Goal: Task Accomplishment & Management: Manage account settings

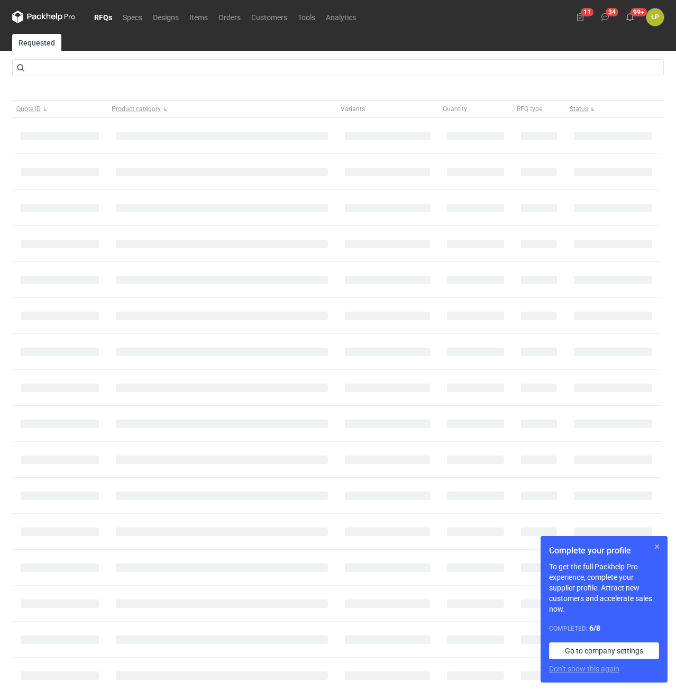
click at [658, 544] on button "button" at bounding box center [656, 546] width 13 height 13
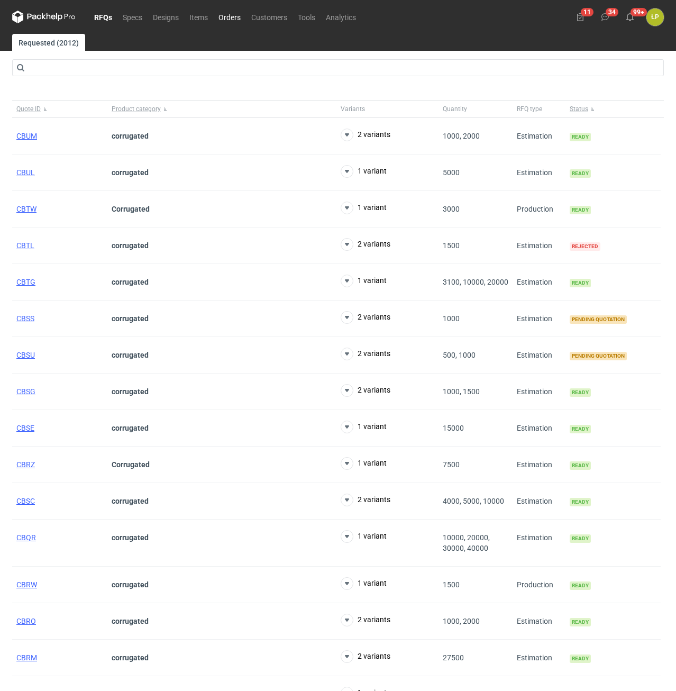
click at [240, 17] on link "Orders" at bounding box center [229, 17] width 33 height 13
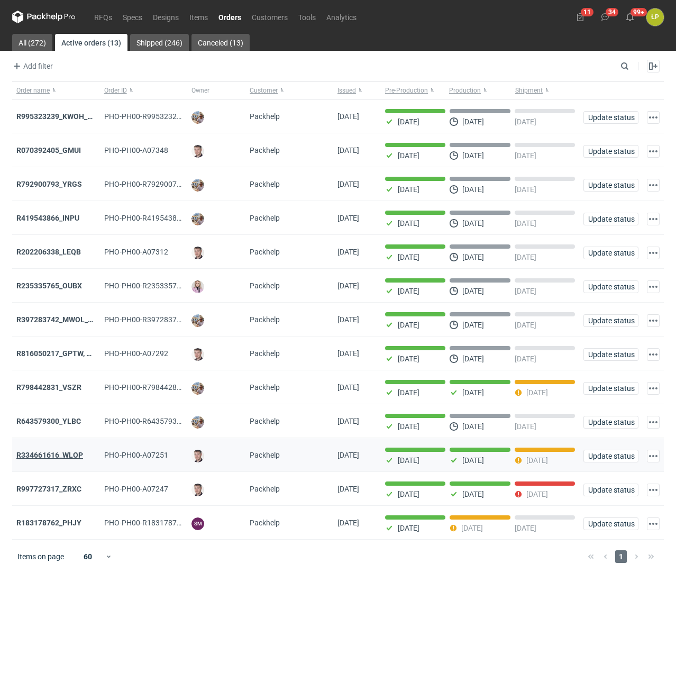
click at [73, 459] on strong "R334661616_WLOP" at bounding box center [49, 455] width 67 height 8
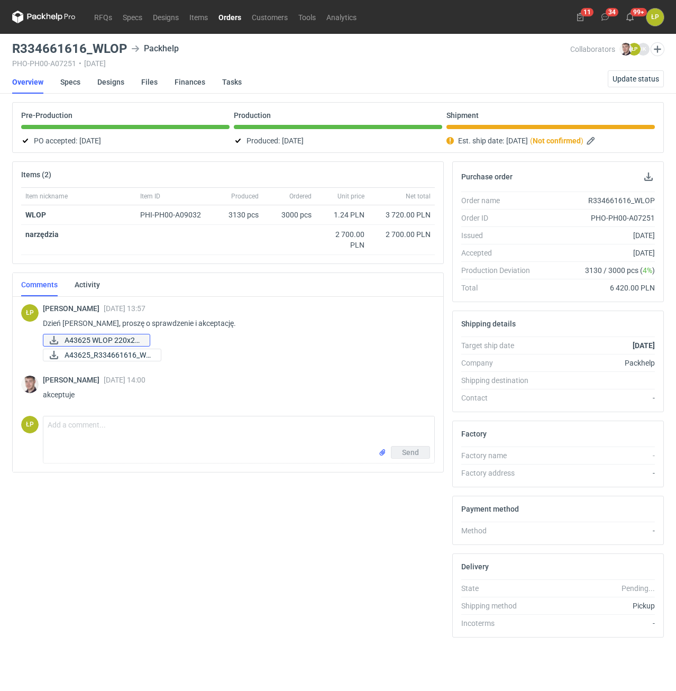
click at [125, 342] on span "A43625 WLOP 220x22..." at bounding box center [103, 340] width 77 height 12
click at [618, 76] on span "Update status" at bounding box center [635, 78] width 47 height 7
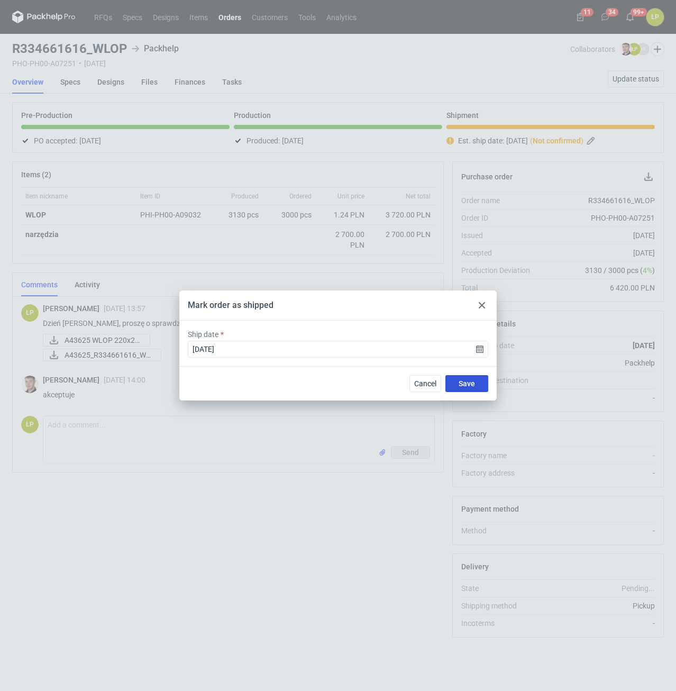
click at [464, 385] on span "Save" at bounding box center [466, 383] width 16 height 7
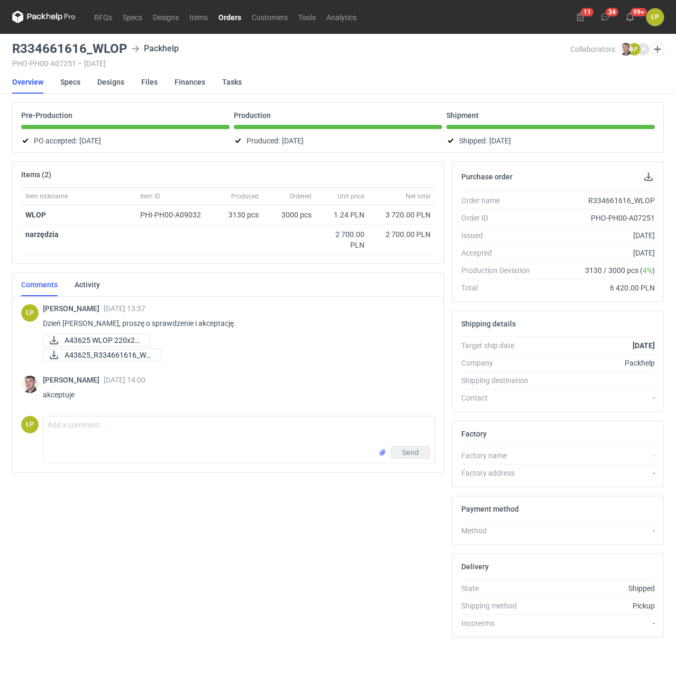
click at [228, 22] on link "Orders" at bounding box center [229, 17] width 33 height 13
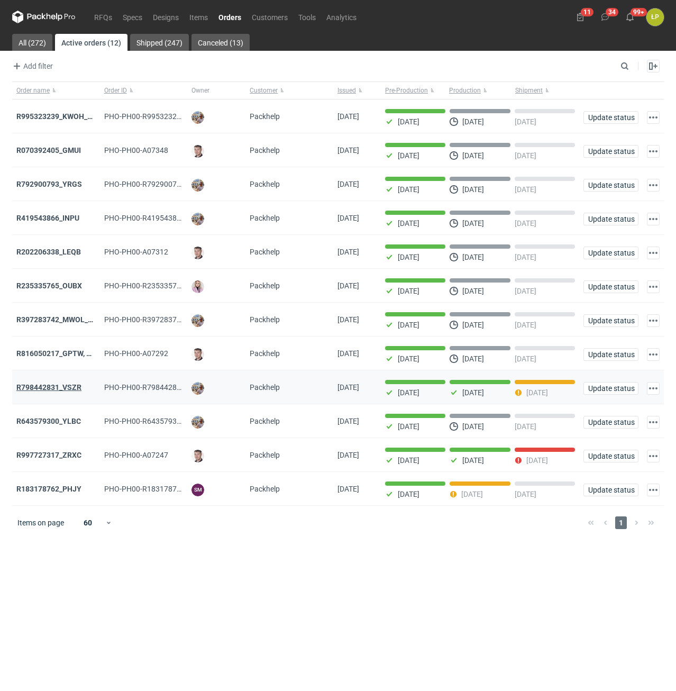
click at [66, 387] on strong "R798442831_VSZR" at bounding box center [48, 387] width 65 height 8
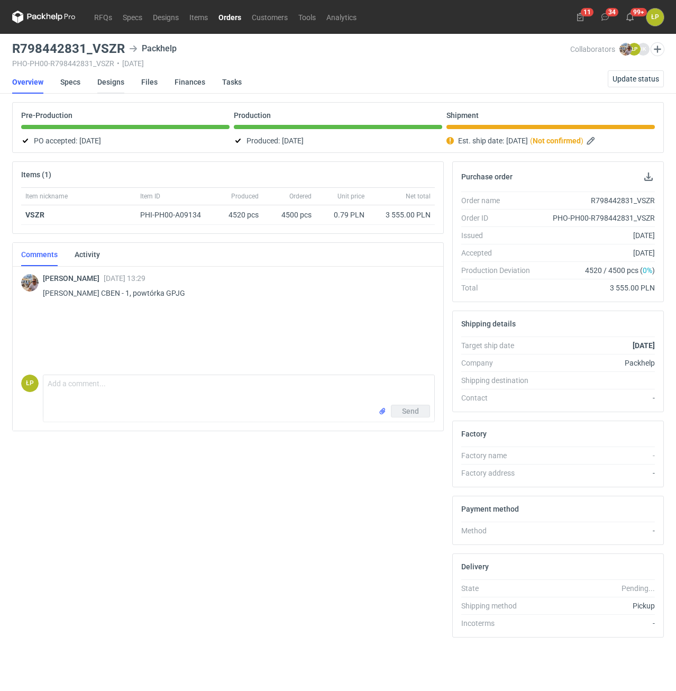
click at [102, 81] on link "Designs" at bounding box center [110, 81] width 27 height 23
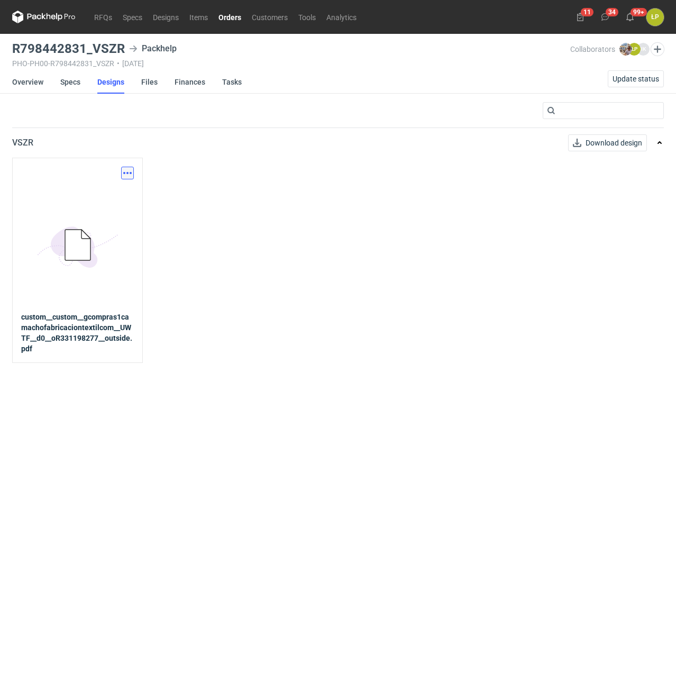
click at [126, 169] on button "button" at bounding box center [127, 173] width 13 height 13
click at [109, 194] on link "Download design part" at bounding box center [80, 196] width 97 height 17
click at [36, 82] on link "Overview" at bounding box center [27, 81] width 31 height 23
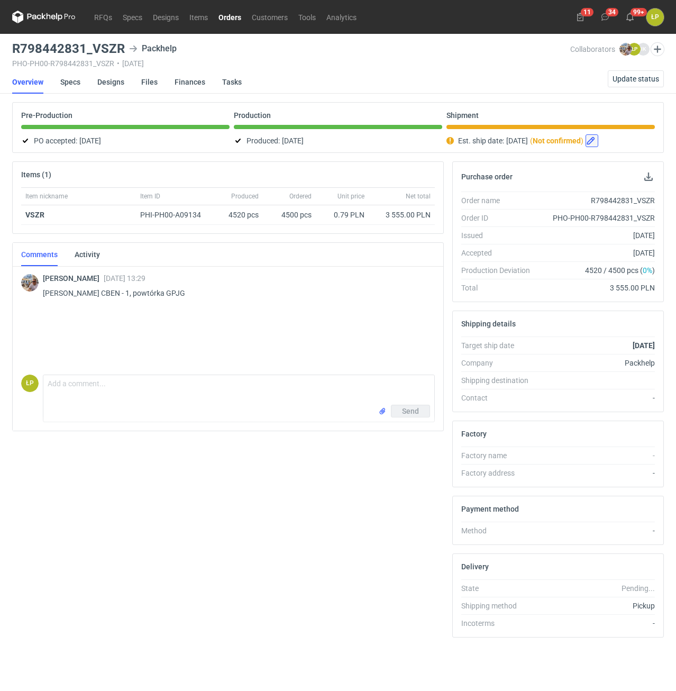
click at [598, 139] on button "button" at bounding box center [591, 140] width 13 height 13
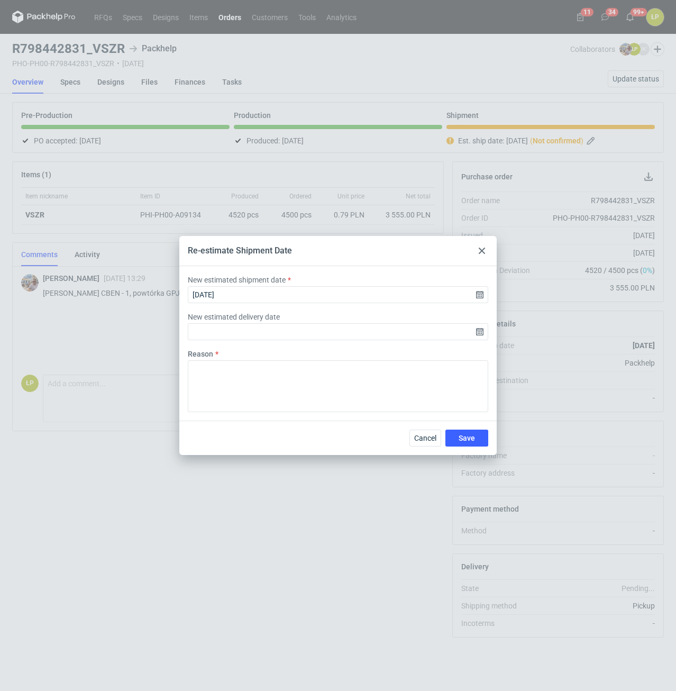
click at [480, 247] on icon at bounding box center [482, 250] width 6 height 6
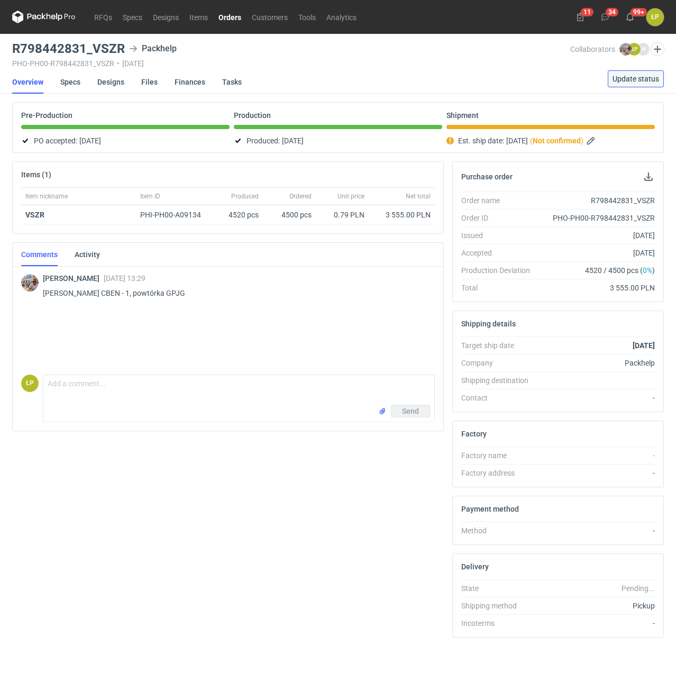
click at [644, 74] on button "Update status" at bounding box center [636, 78] width 56 height 17
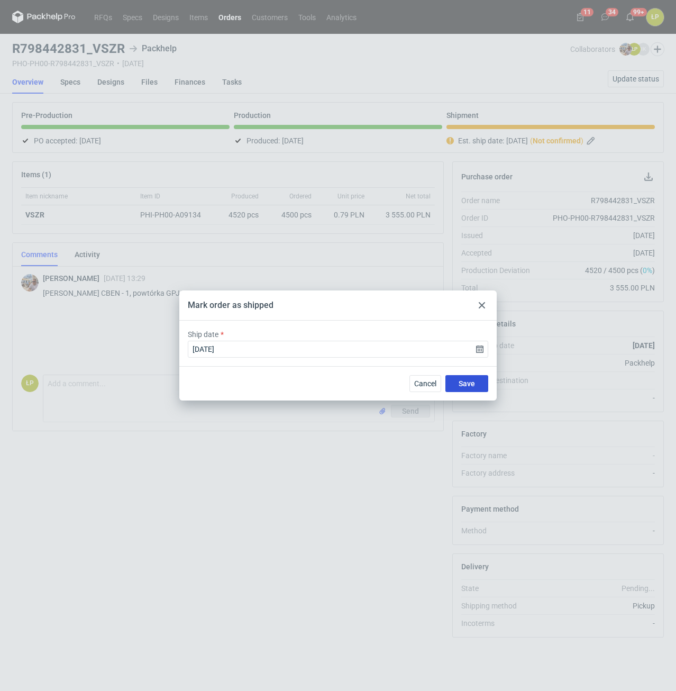
click at [459, 384] on span "Save" at bounding box center [466, 383] width 16 height 7
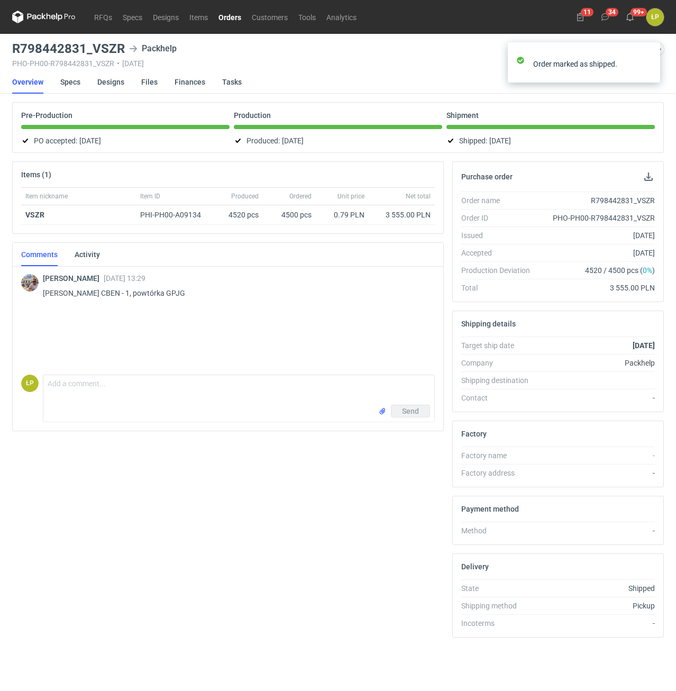
click at [238, 18] on link "Orders" at bounding box center [229, 17] width 33 height 13
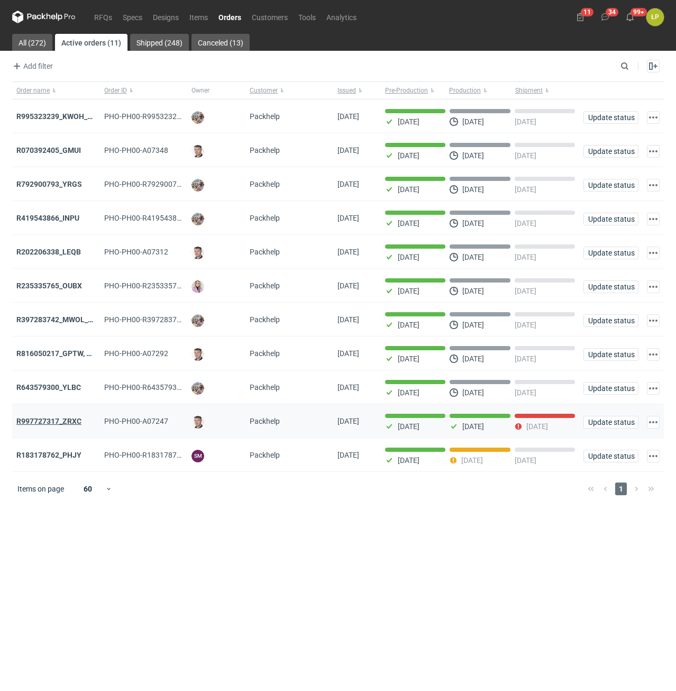
click at [50, 425] on strong "R997727317_ZRXC" at bounding box center [48, 421] width 65 height 8
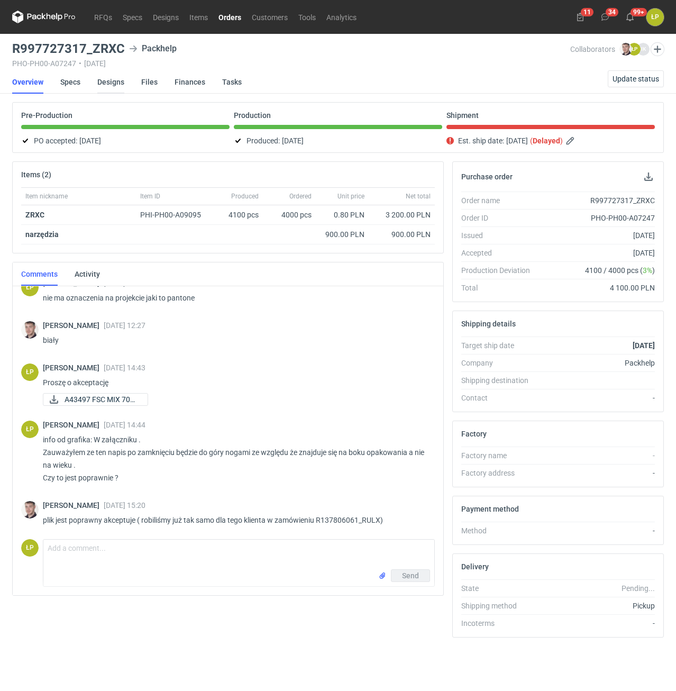
scroll to position [101, 0]
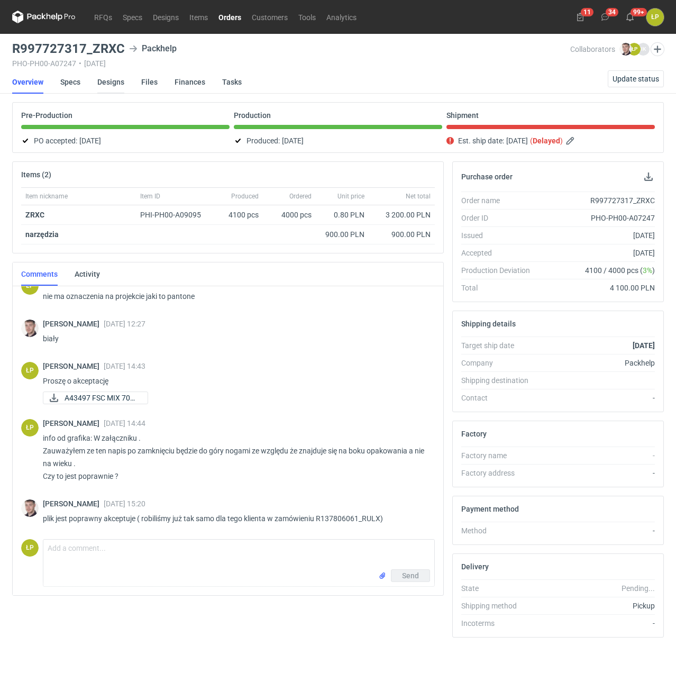
click at [115, 82] on link "Designs" at bounding box center [110, 81] width 27 height 23
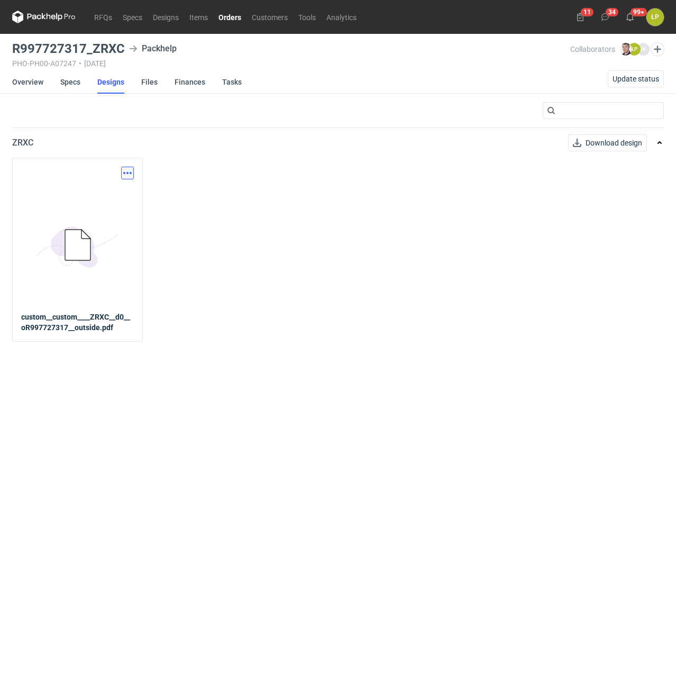
click at [128, 169] on button "button" at bounding box center [127, 173] width 13 height 13
click at [119, 191] on link "Download design part" at bounding box center [80, 196] width 97 height 17
click at [26, 86] on link "Overview" at bounding box center [27, 81] width 31 height 23
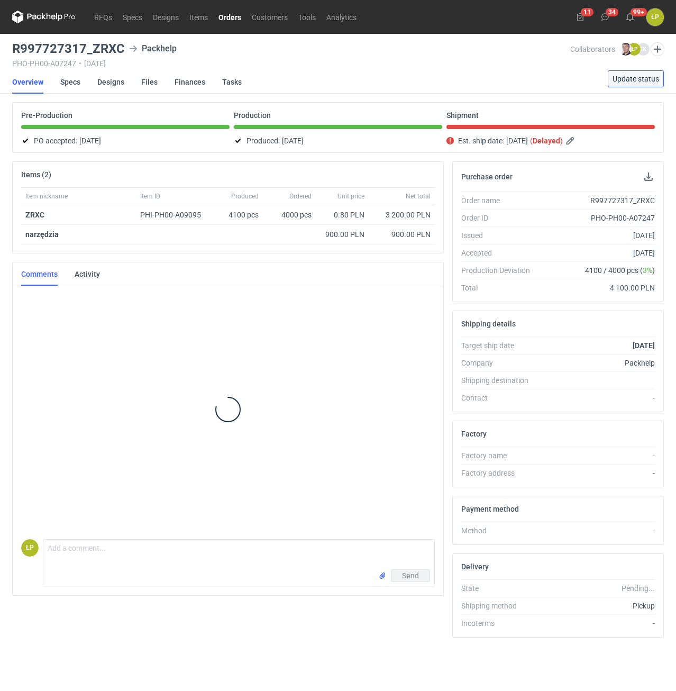
click at [627, 80] on span "Update status" at bounding box center [635, 78] width 47 height 7
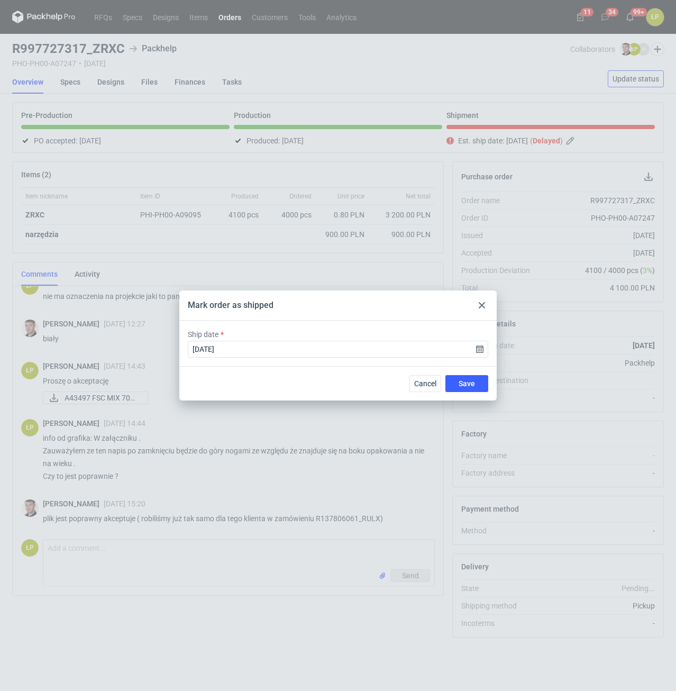
scroll to position [102, 0]
click at [478, 350] on input "2025-10-09" at bounding box center [338, 349] width 300 height 17
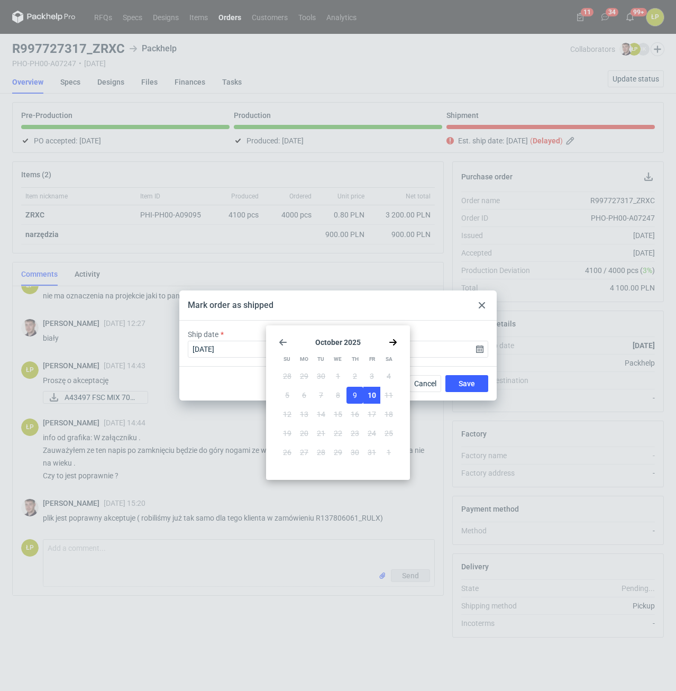
click at [378, 390] on button "10" at bounding box center [371, 395] width 17 height 17
type input "[DATE]"
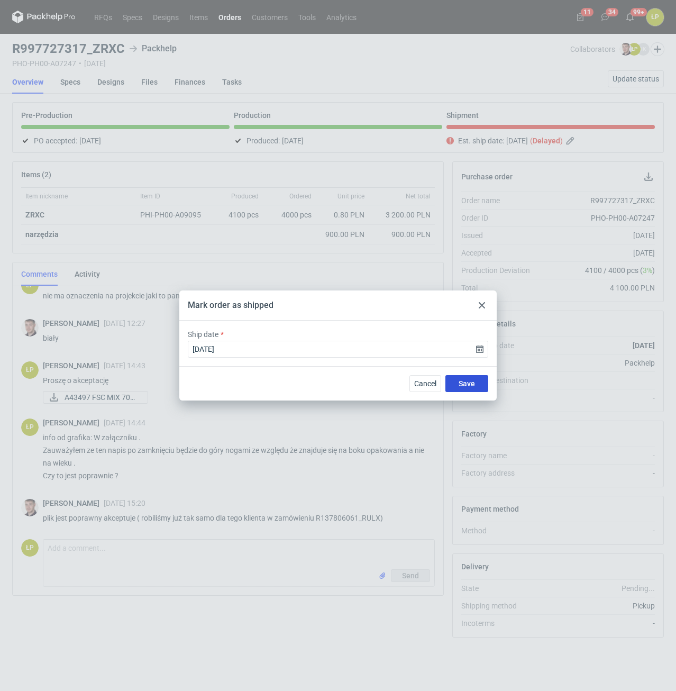
click at [467, 385] on span "Save" at bounding box center [466, 383] width 16 height 7
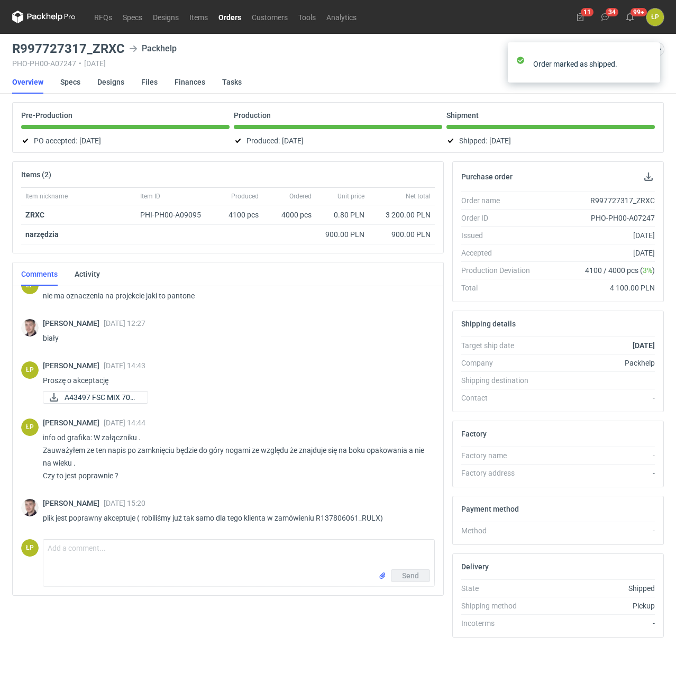
click at [236, 22] on link "Orders" at bounding box center [229, 17] width 33 height 13
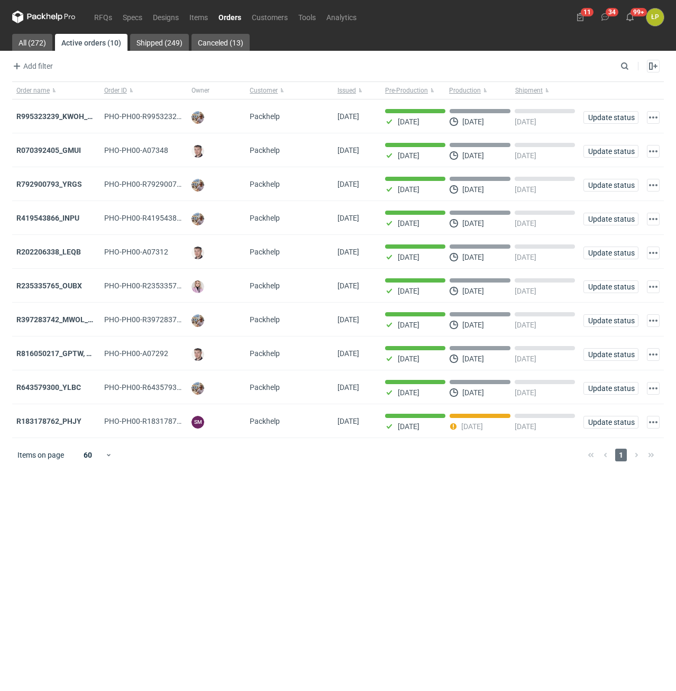
click at [255, 563] on main "All (272) Active orders (10) Shipped (249) Canceled (13) Add filter Owner first…" at bounding box center [338, 362] width 660 height 657
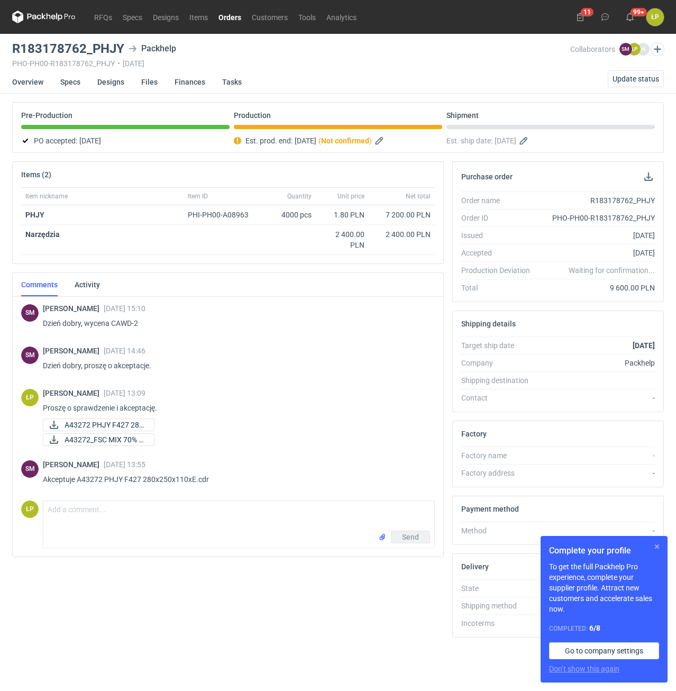
click at [657, 545] on button "button" at bounding box center [656, 546] width 13 height 13
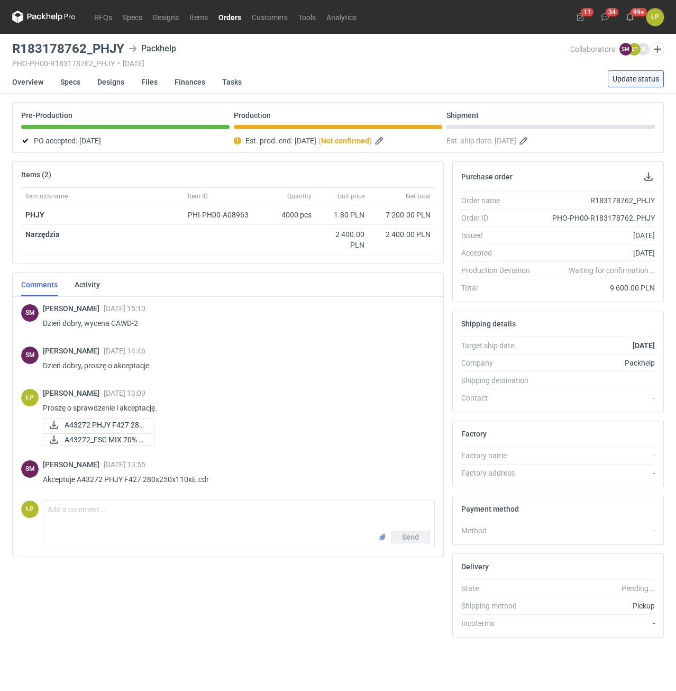
click at [626, 81] on span "Update status" at bounding box center [635, 78] width 47 height 7
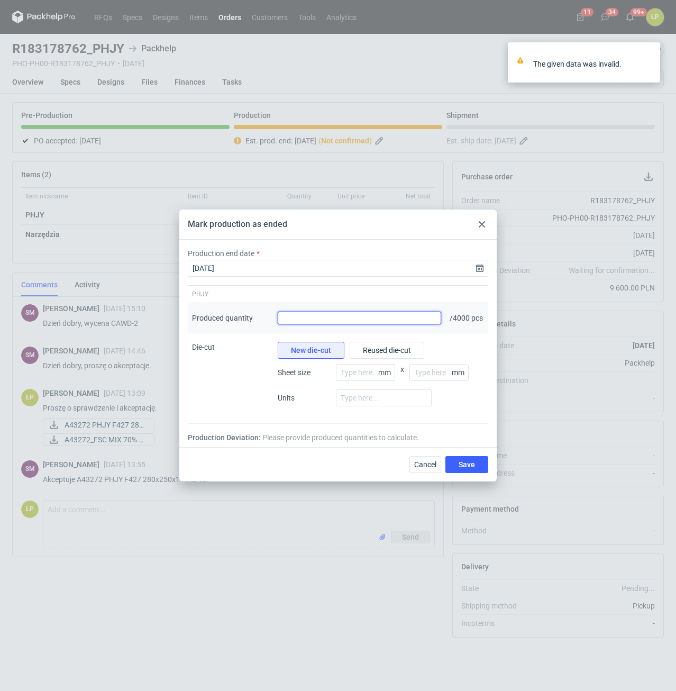
click at [307, 324] on input "Produced quantity" at bounding box center [359, 317] width 163 height 13
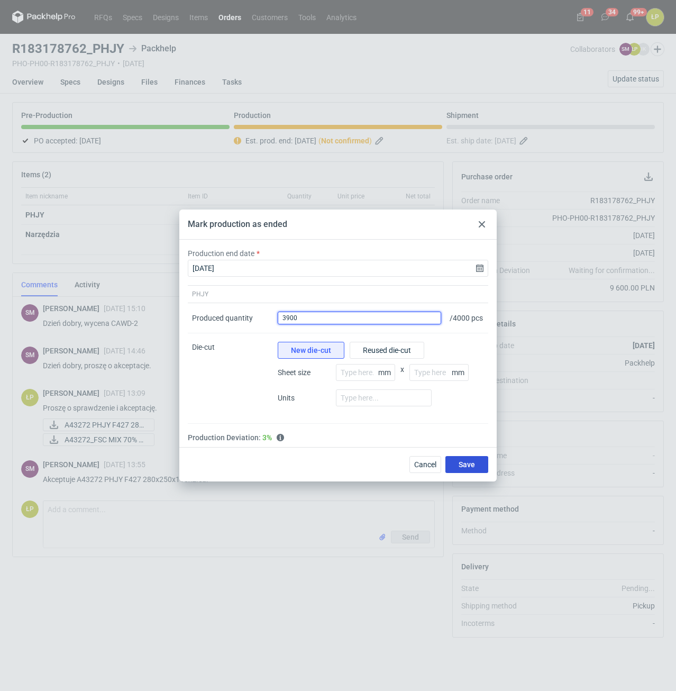
type input "3900"
click at [463, 462] on button "Save" at bounding box center [466, 464] width 43 height 17
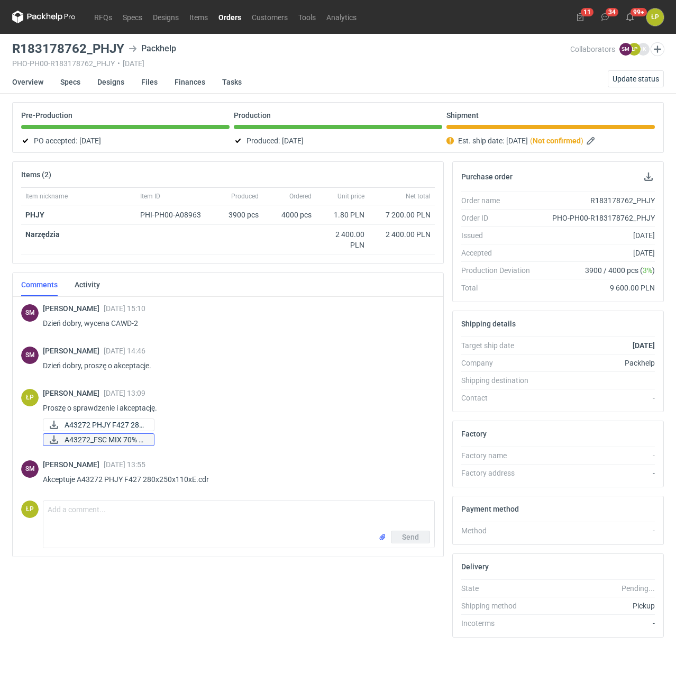
click at [115, 437] on span "A43272_FSC MIX 70% R..." at bounding box center [105, 440] width 81 height 12
